Goal: Information Seeking & Learning: Check status

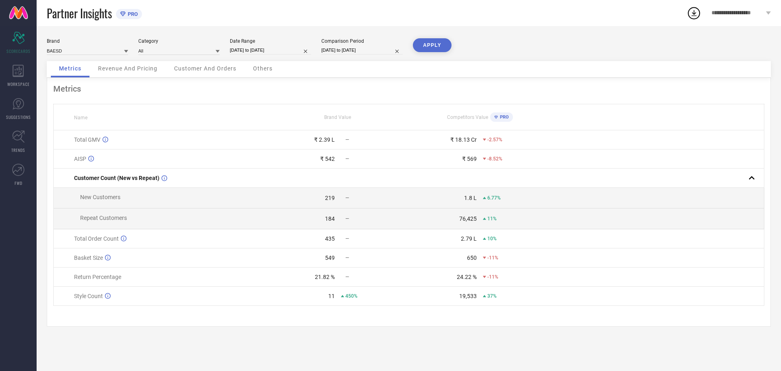
click at [484, 278] on icon at bounding box center [484, 277] width 3 height 2
click at [497, 280] on span "-11%" at bounding box center [493, 277] width 11 height 6
click at [484, 280] on div "-11%" at bounding box center [490, 277] width 15 height 6
click at [489, 280] on span "-11%" at bounding box center [493, 277] width 11 height 6
click at [344, 297] on icon at bounding box center [342, 295] width 3 height 3
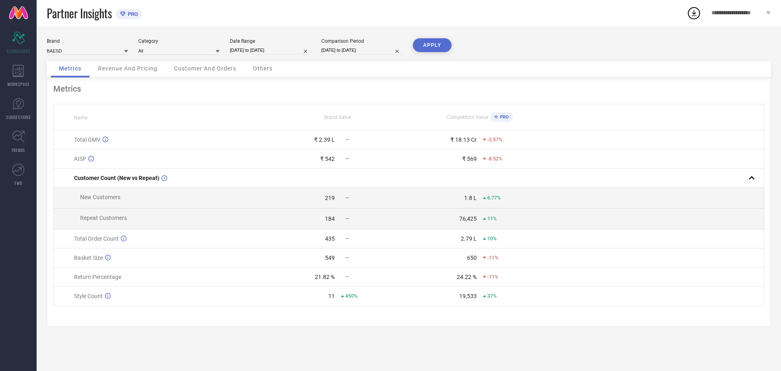
click at [485, 297] on icon at bounding box center [484, 295] width 3 height 3
click at [490, 280] on span "-11%" at bounding box center [493, 277] width 11 height 6
click at [120, 71] on span "Revenue And Pricing" at bounding box center [127, 68] width 59 height 7
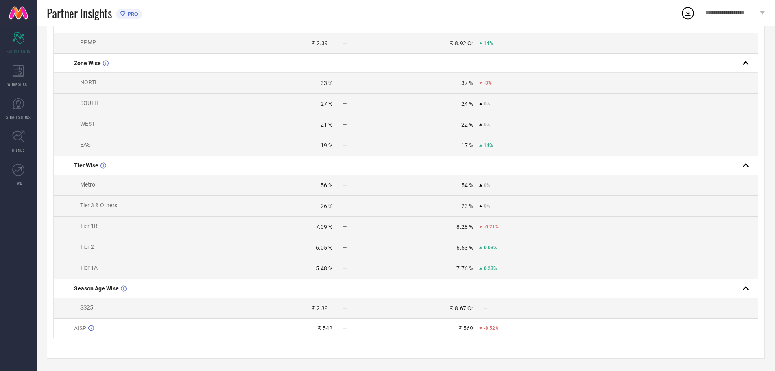
scroll to position [205, 0]
click at [490, 267] on span "0.23%" at bounding box center [490, 268] width 13 height 6
click at [92, 266] on span "Tier 1A" at bounding box center [88, 267] width 17 height 7
click at [94, 239] on td "Tier 2" at bounding box center [160, 247] width 212 height 21
click at [90, 219] on td "Tier 1B" at bounding box center [160, 226] width 212 height 21
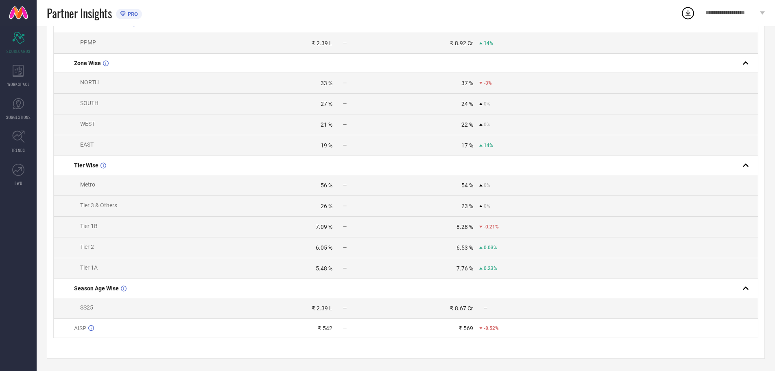
click at [93, 205] on span "Tier 3 & Others" at bounding box center [98, 205] width 37 height 7
click at [89, 175] on td "Metro" at bounding box center [160, 185] width 212 height 21
click at [91, 141] on span "EAST" at bounding box center [86, 144] width 13 height 7
click at [90, 116] on td "WEST" at bounding box center [160, 124] width 212 height 21
click at [88, 100] on span "SOUTH" at bounding box center [89, 103] width 18 height 7
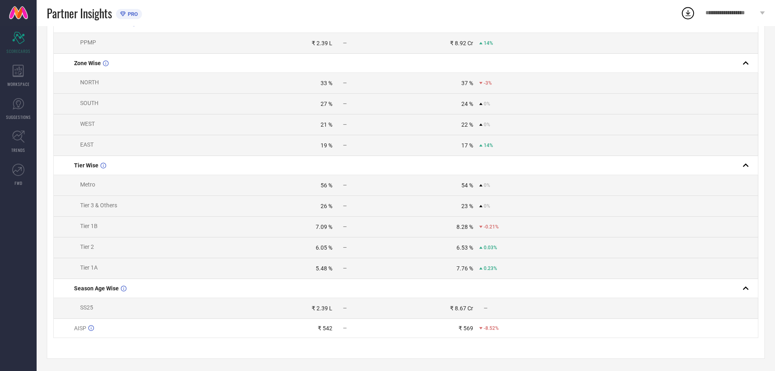
click at [96, 79] on span "NORTH" at bounding box center [89, 82] width 19 height 7
drag, startPoint x: 328, startPoint y: 77, endPoint x: 298, endPoint y: 77, distance: 29.7
click at [298, 80] on div "33 %" at bounding box center [298, 83] width 67 height 7
click at [384, 80] on div "—" at bounding box center [372, 83] width 67 height 6
drag, startPoint x: 468, startPoint y: 78, endPoint x: 448, endPoint y: 84, distance: 21.0
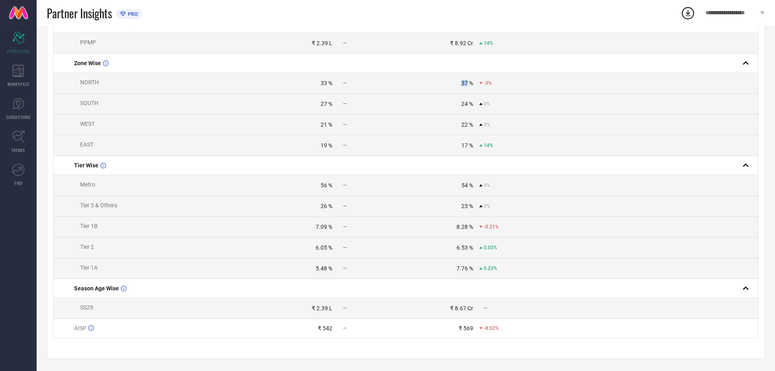
click at [448, 84] on td "37 % -3%" at bounding box center [476, 83] width 141 height 21
click at [513, 87] on td "37 % -3%" at bounding box center [476, 83] width 141 height 21
click at [481, 82] on icon at bounding box center [480, 83] width 3 height 2
drag, startPoint x: 328, startPoint y: 100, endPoint x: 313, endPoint y: 100, distance: 15.9
click at [313, 101] on div "27 %" at bounding box center [298, 104] width 67 height 7
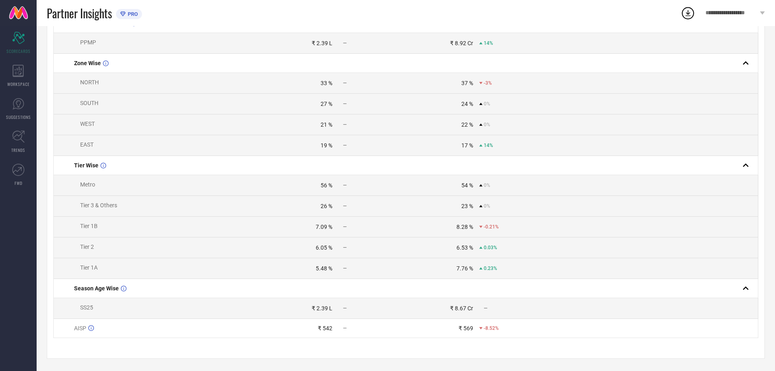
click at [344, 104] on td "27 % —" at bounding box center [335, 104] width 141 height 21
drag, startPoint x: 469, startPoint y: 100, endPoint x: 421, endPoint y: 96, distance: 47.8
click at [451, 105] on td "24 % 0%" at bounding box center [476, 104] width 141 height 21
click at [411, 101] on div "24 %" at bounding box center [439, 104] width 67 height 7
drag, startPoint x: 326, startPoint y: 119, endPoint x: 300, endPoint y: 125, distance: 27.1
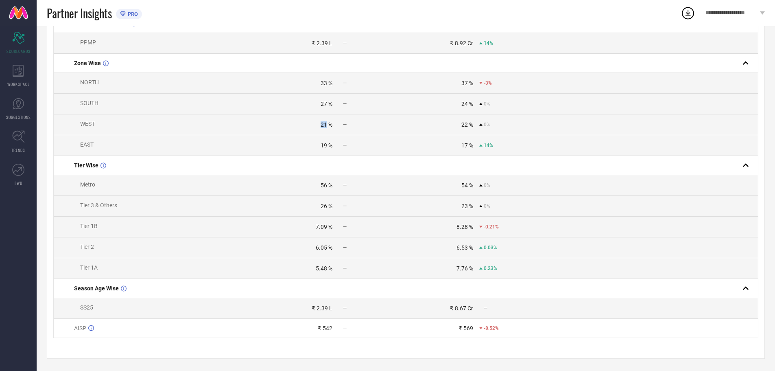
click at [300, 125] on td "21 % —" at bounding box center [335, 124] width 141 height 21
click at [361, 122] on div "—" at bounding box center [372, 125] width 67 height 6
drag, startPoint x: 467, startPoint y: 120, endPoint x: 448, endPoint y: 127, distance: 19.6
click at [448, 127] on td "22 % 0%" at bounding box center [476, 124] width 141 height 21
click at [412, 121] on div "22 %" at bounding box center [439, 124] width 67 height 7
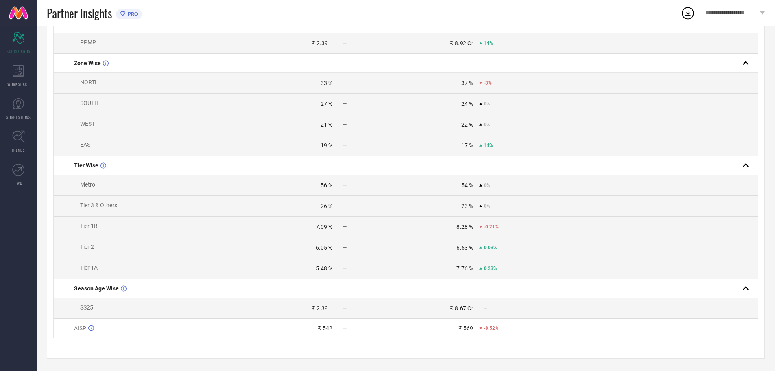
click at [481, 143] on div "14%" at bounding box center [486, 145] width 14 height 6
click at [482, 144] on icon at bounding box center [480, 145] width 3 height 3
click at [481, 123] on icon at bounding box center [480, 124] width 3 height 2
click at [478, 101] on div "24 % 0%" at bounding box center [476, 104] width 140 height 7
click at [94, 308] on td "SS25" at bounding box center [160, 308] width 212 height 21
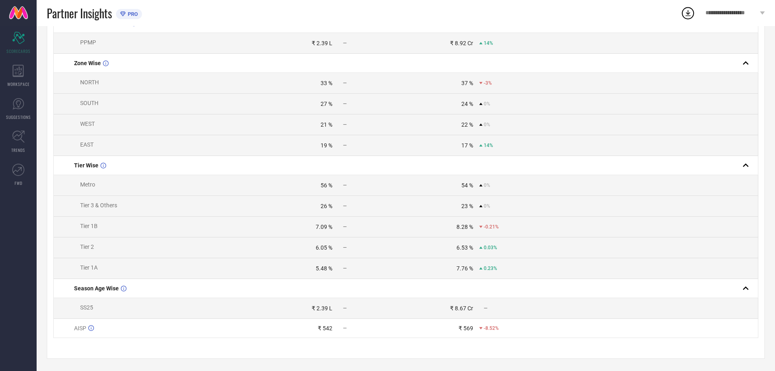
scroll to position [164, 0]
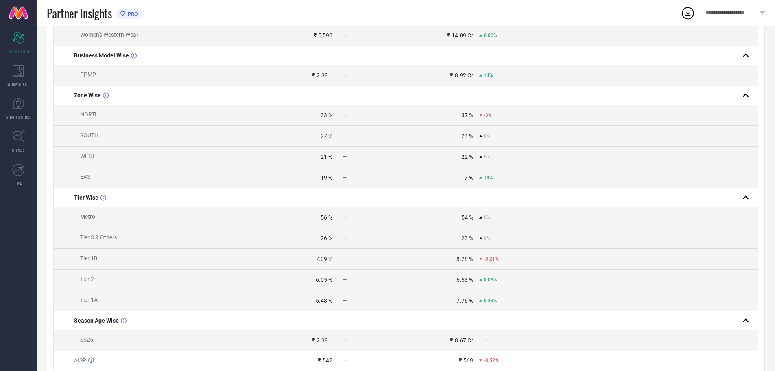
click at [325, 118] on div "33 %" at bounding box center [327, 115] width 12 height 7
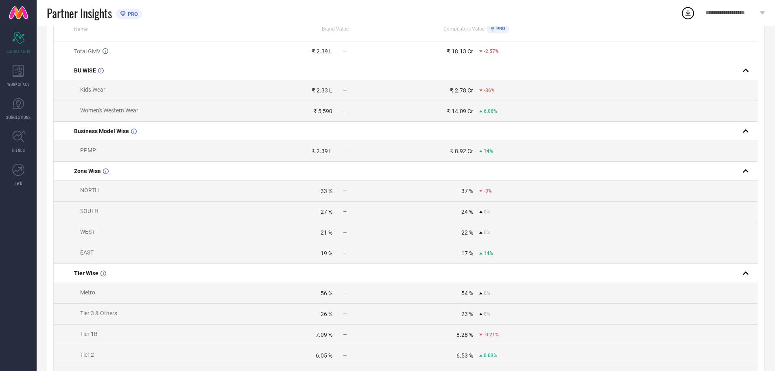
scroll to position [83, 0]
